Goal: Task Accomplishment & Management: Manage account settings

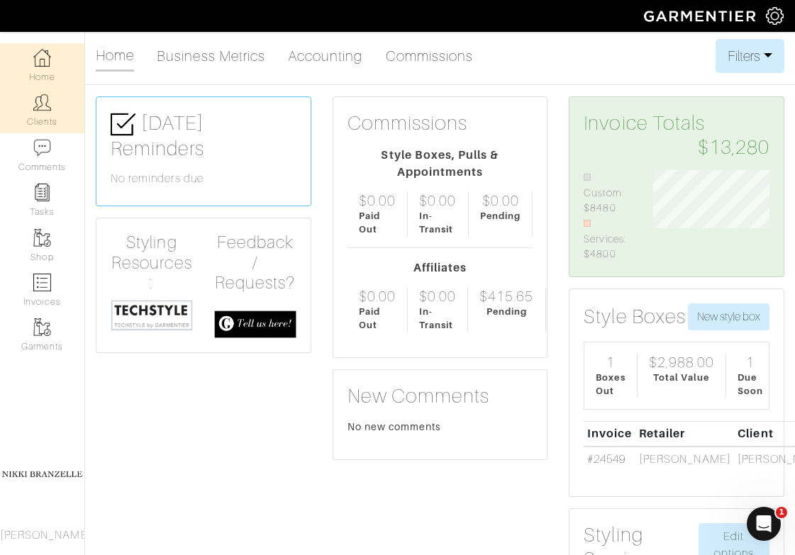
click at [33, 123] on link "Clients" at bounding box center [42, 110] width 84 height 45
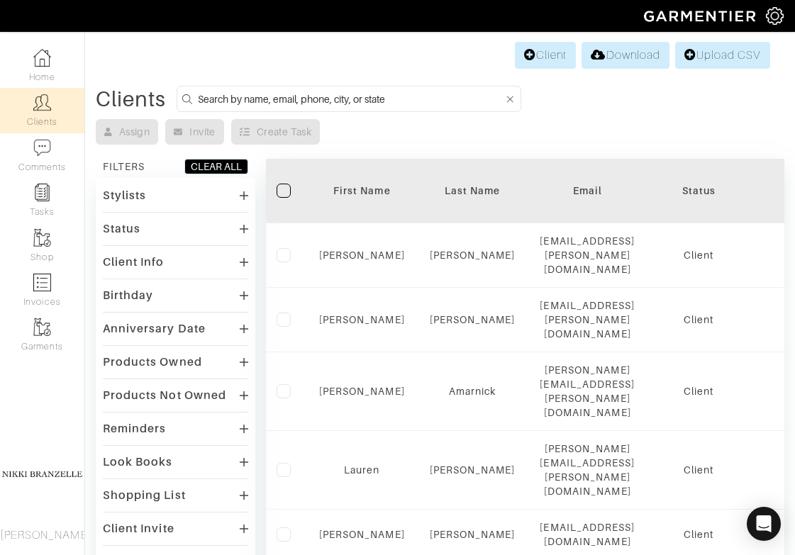
click at [215, 95] on input at bounding box center [351, 99] width 306 height 18
type input "ben hatten"
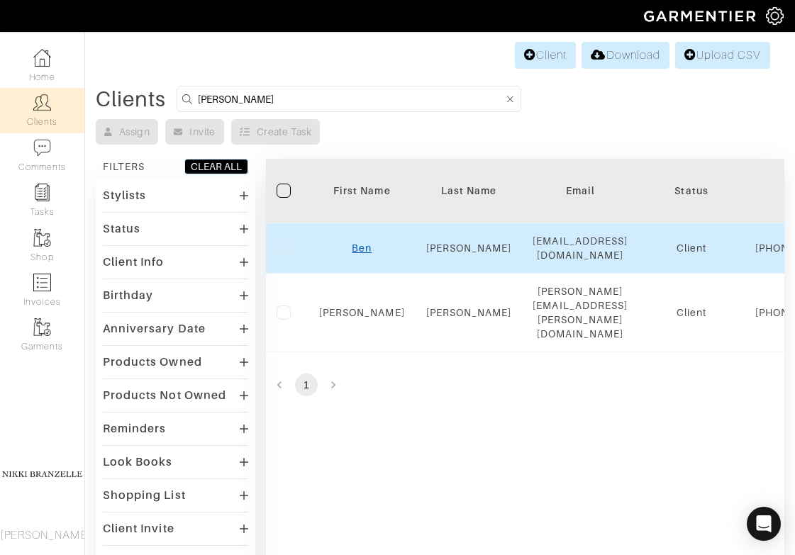
click at [369, 254] on link "Ben" at bounding box center [362, 247] width 20 height 11
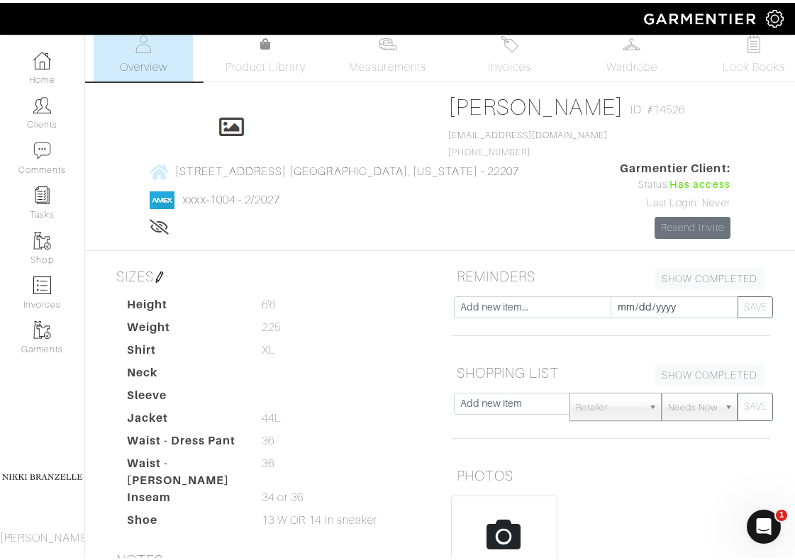
scroll to position [13, 0]
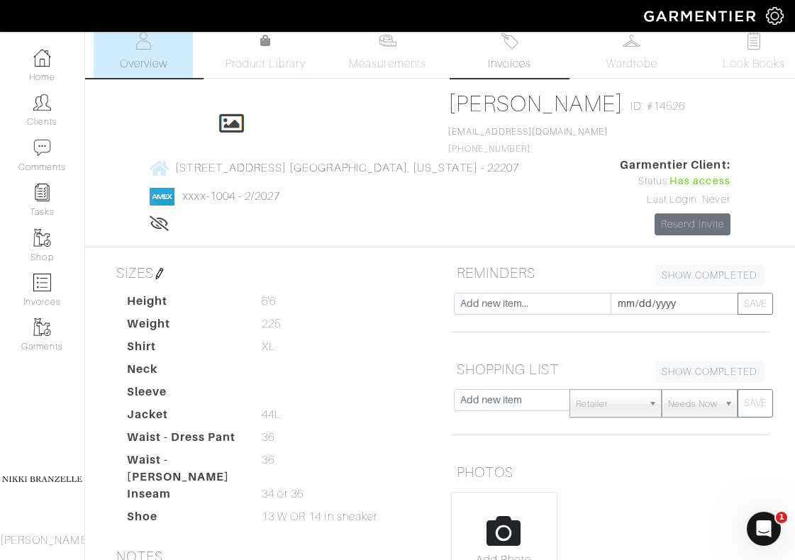
click at [510, 75] on link "Invoices" at bounding box center [509, 52] width 99 height 52
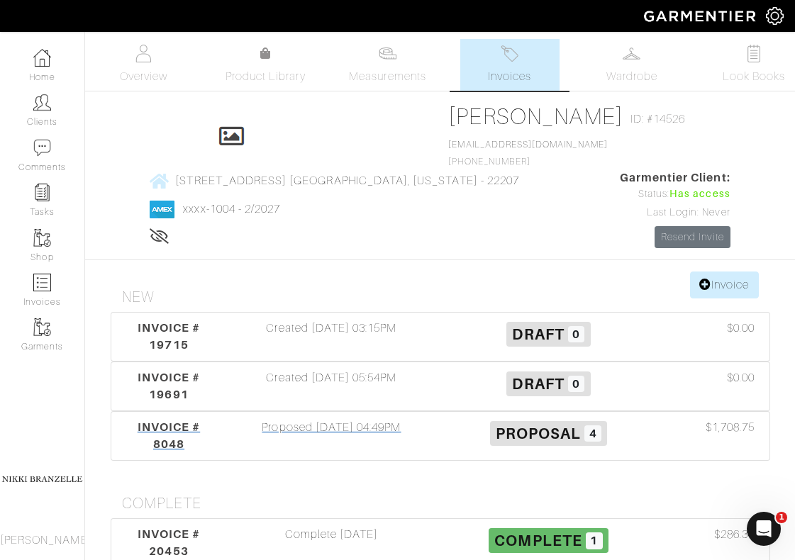
click at [305, 419] on div "Proposed [DATE] 04:49PM" at bounding box center [331, 436] width 217 height 34
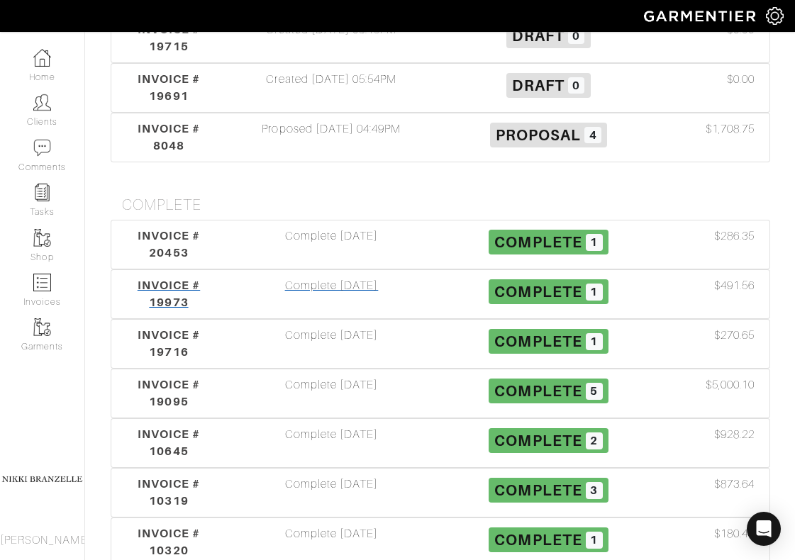
scroll to position [305, 0]
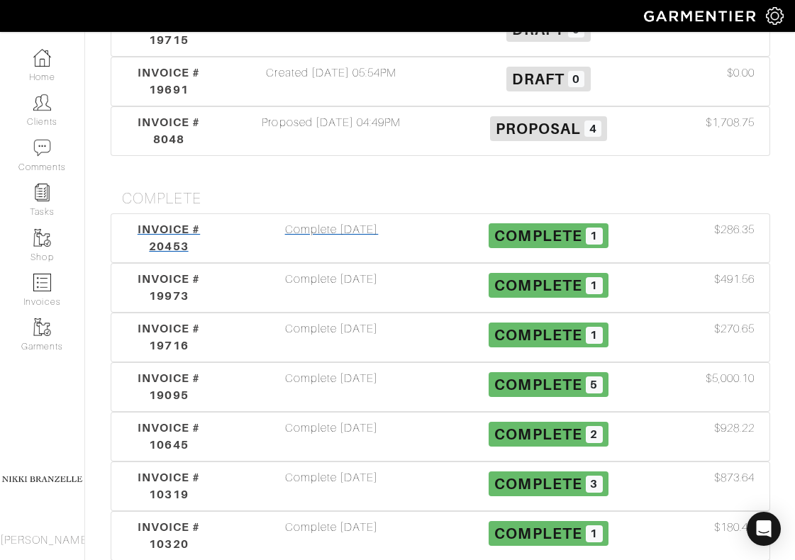
click at [289, 221] on div "Complete [DATE]" at bounding box center [331, 238] width 217 height 34
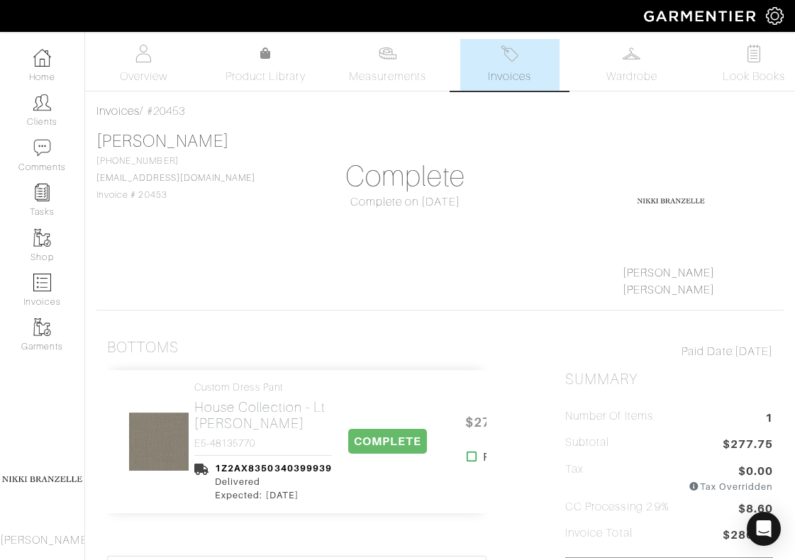
scroll to position [305, 0]
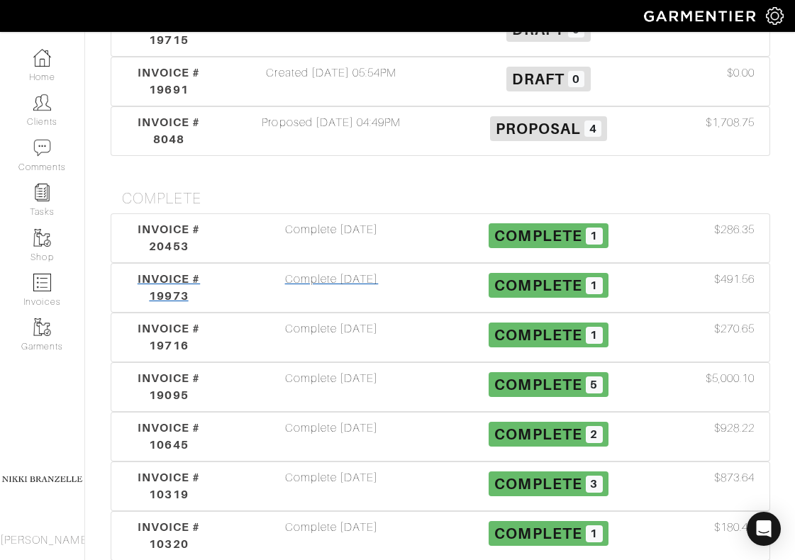
click at [321, 271] on div "Complete [DATE]" at bounding box center [331, 288] width 217 height 34
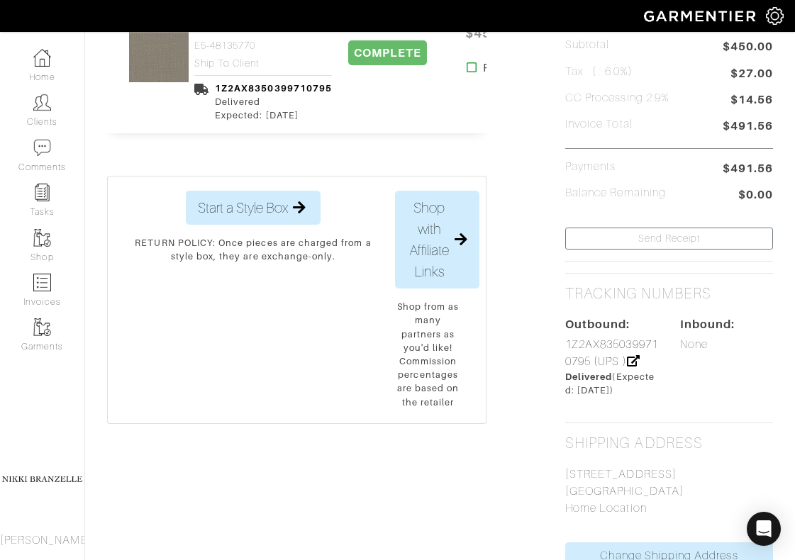
scroll to position [403, 0]
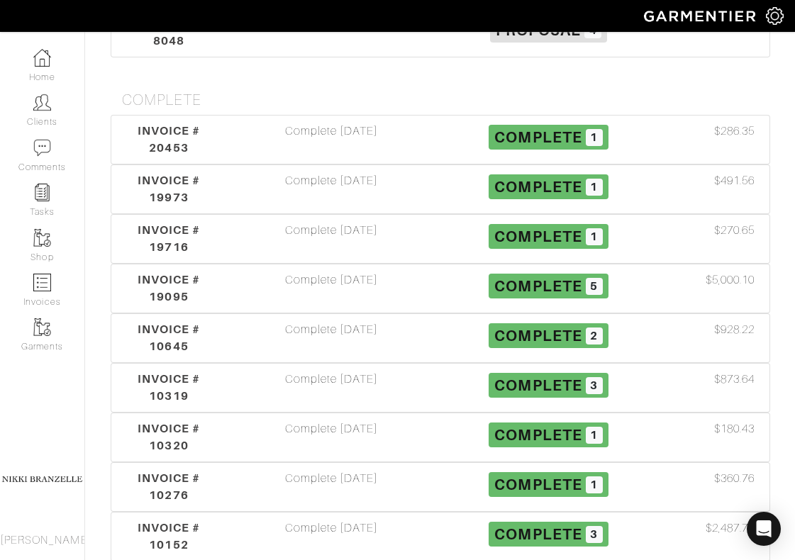
scroll to position [305, 0]
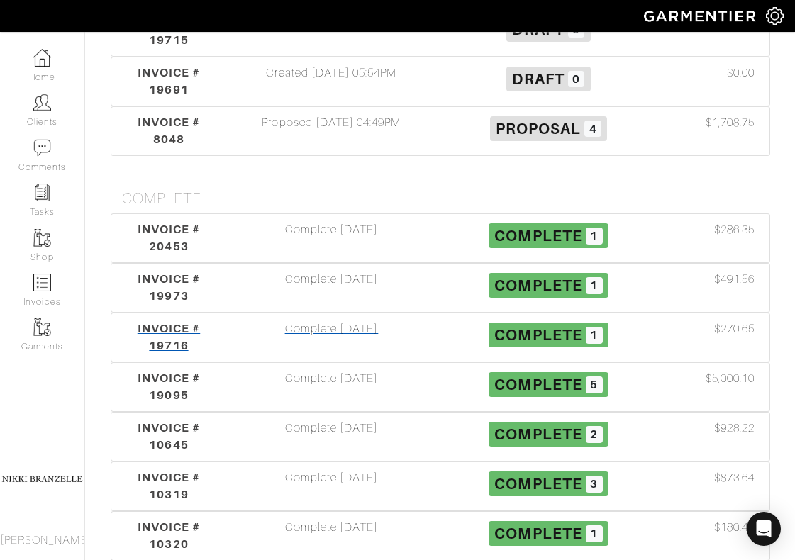
click at [327, 320] on div "Complete [DATE]" at bounding box center [331, 337] width 217 height 34
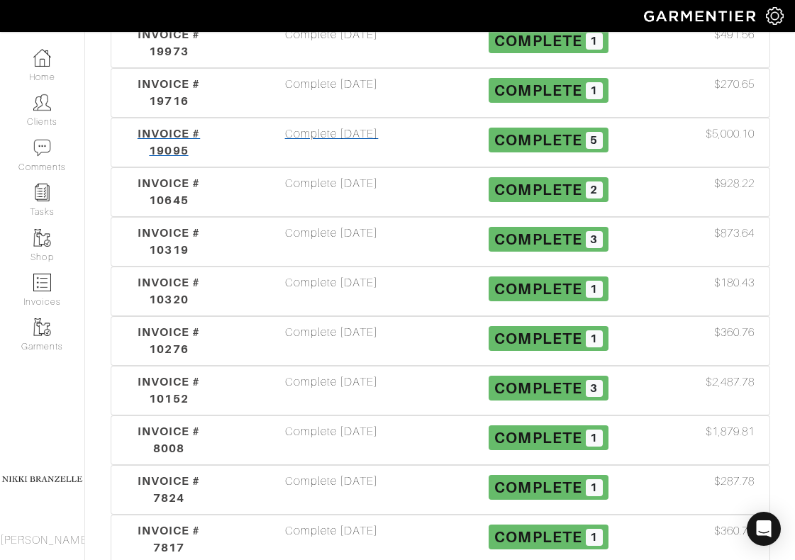
scroll to position [556, 0]
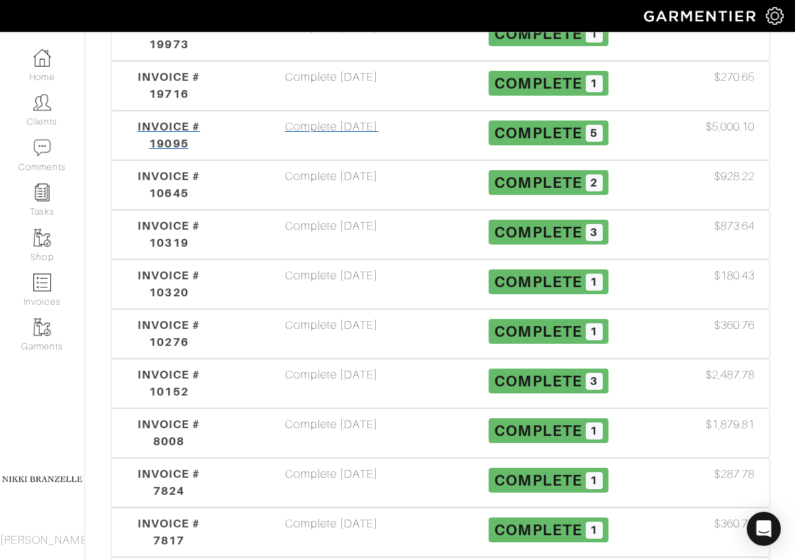
click at [335, 118] on div "Complete [DATE]" at bounding box center [331, 135] width 217 height 34
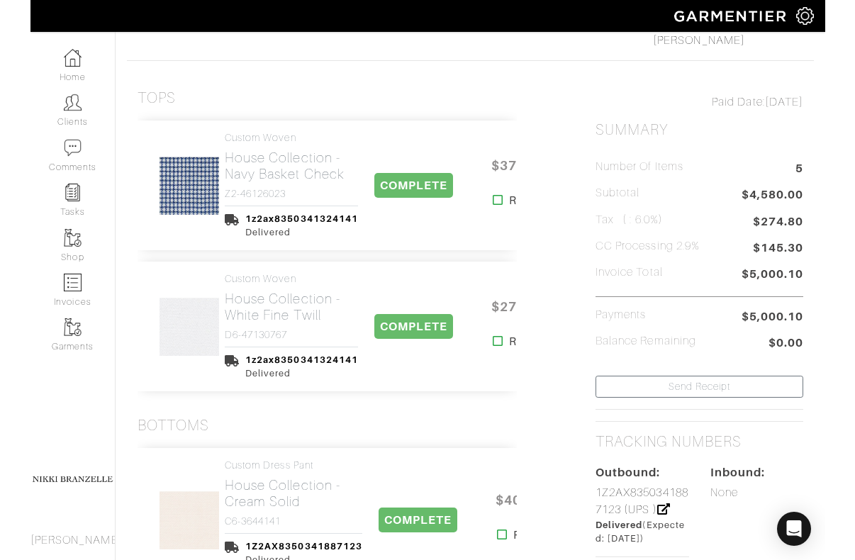
scroll to position [254, 0]
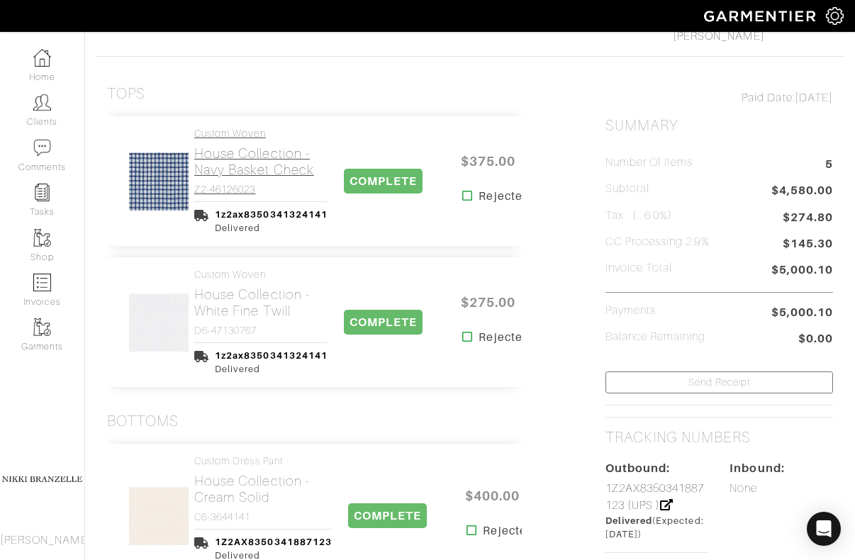
click at [267, 171] on h2 "House Collection - Navy Basket Check" at bounding box center [260, 161] width 133 height 33
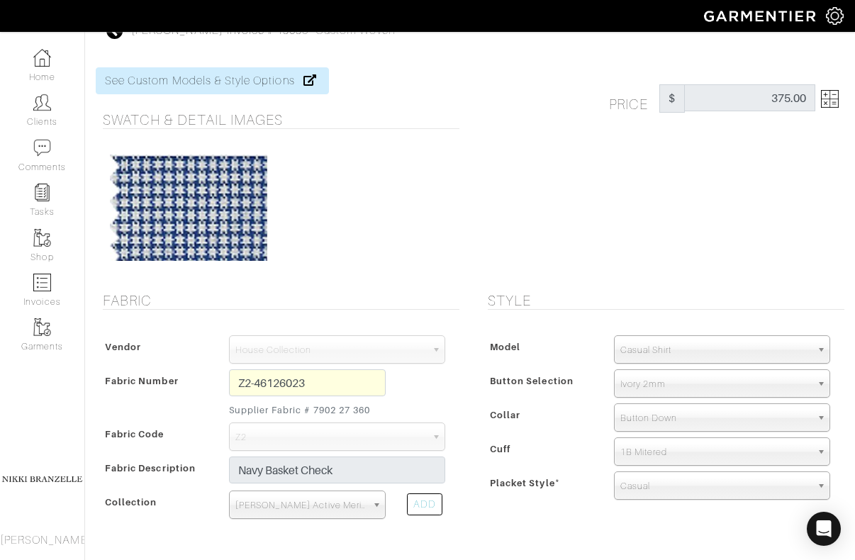
scroll to position [16, 0]
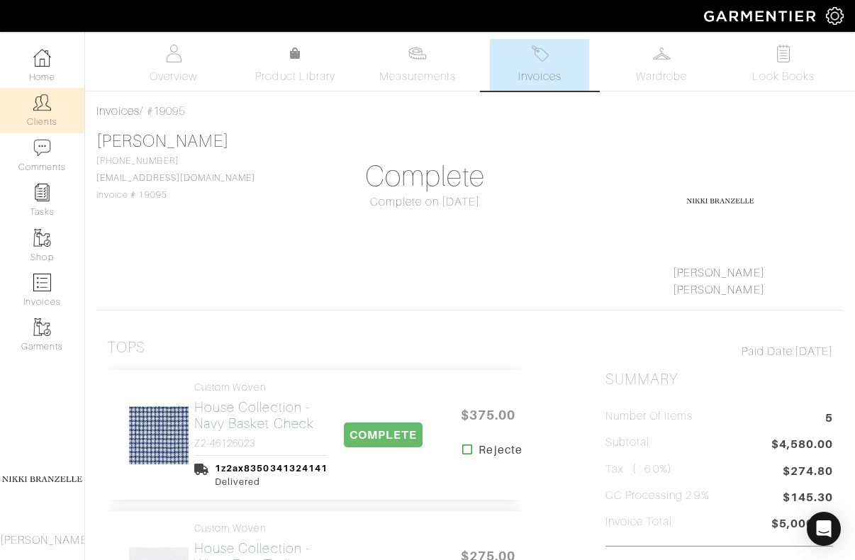
click at [49, 111] on link "Clients" at bounding box center [42, 110] width 84 height 45
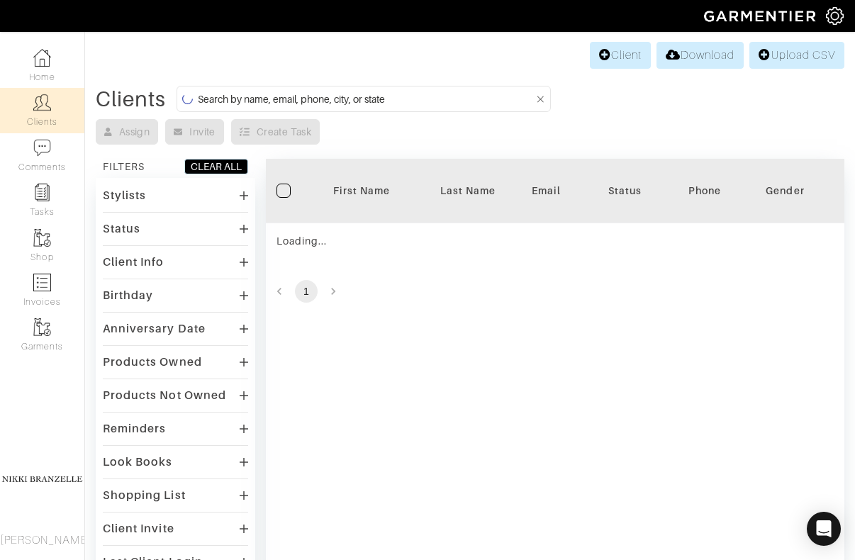
click at [291, 102] on input at bounding box center [366, 99] width 336 height 18
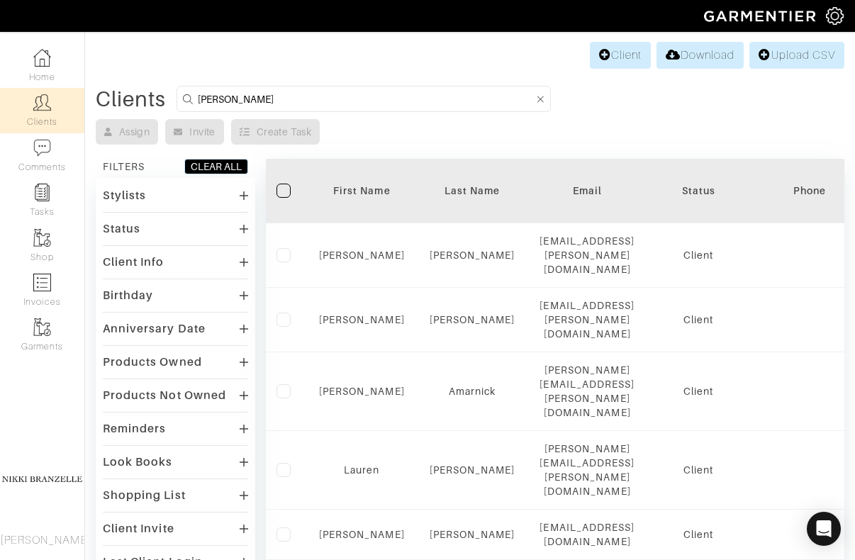
type input "[PERSON_NAME]"
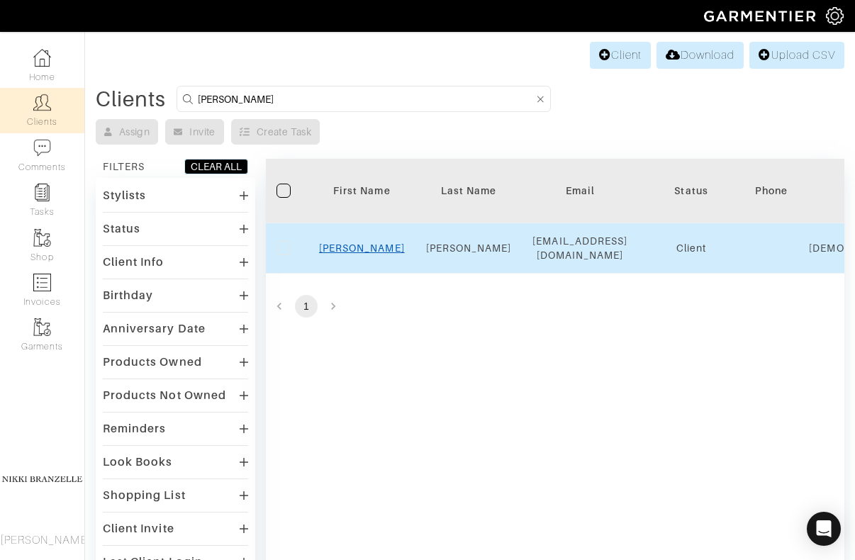
click at [366, 254] on link "[PERSON_NAME]" at bounding box center [362, 247] width 86 height 11
